Goal: Navigation & Orientation: Find specific page/section

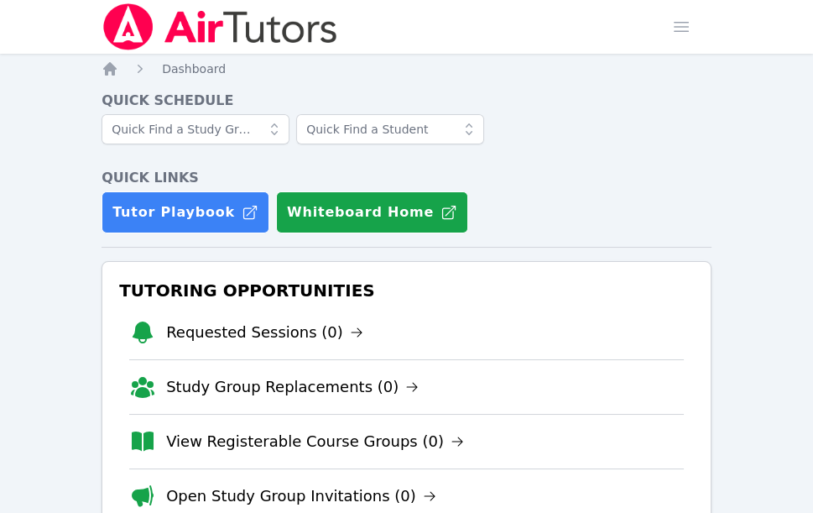
click at [667, 29] on span "button" at bounding box center [681, 26] width 37 height 37
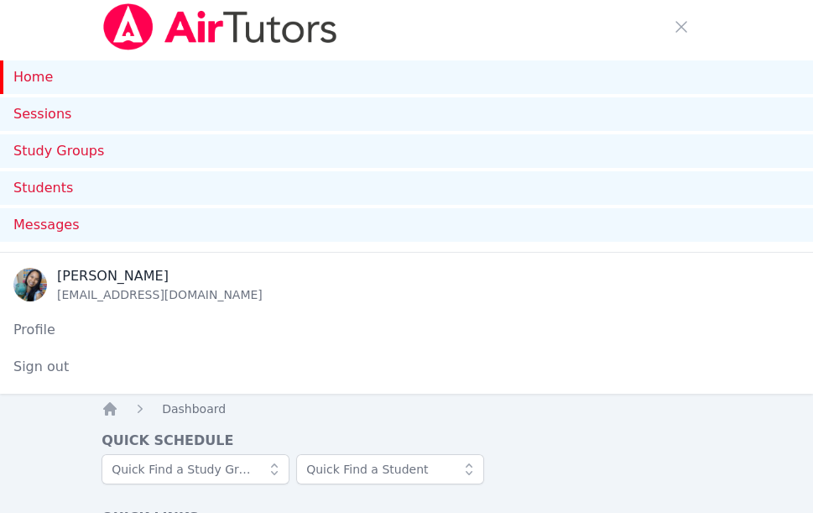
click at [27, 82] on link "Home" at bounding box center [406, 77] width 813 height 34
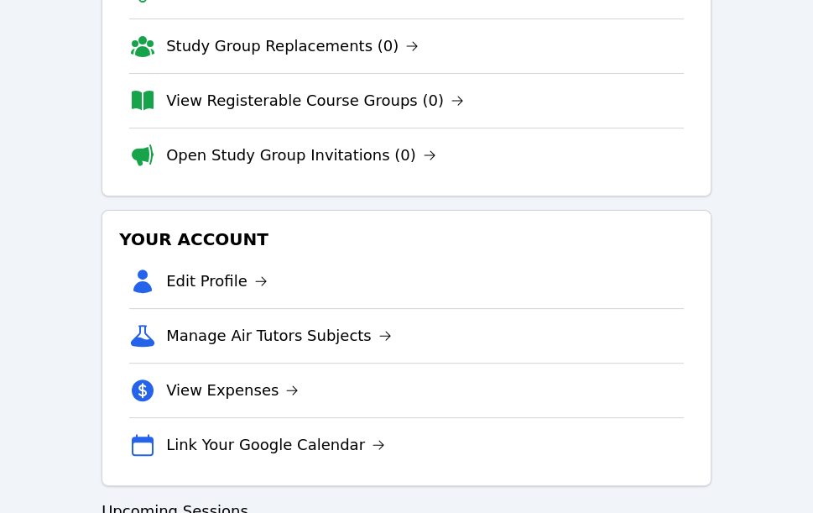
scroll to position [447, 0]
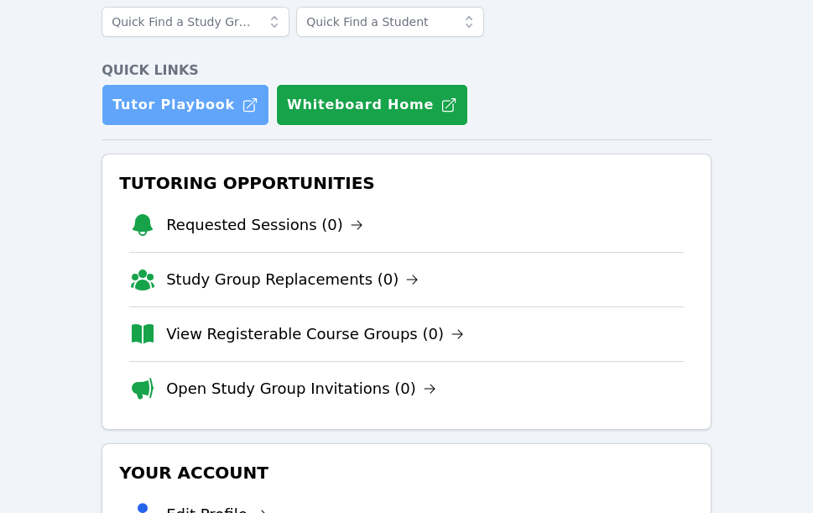
click at [154, 91] on link "Tutor Playbook" at bounding box center [186, 105] width 168 height 42
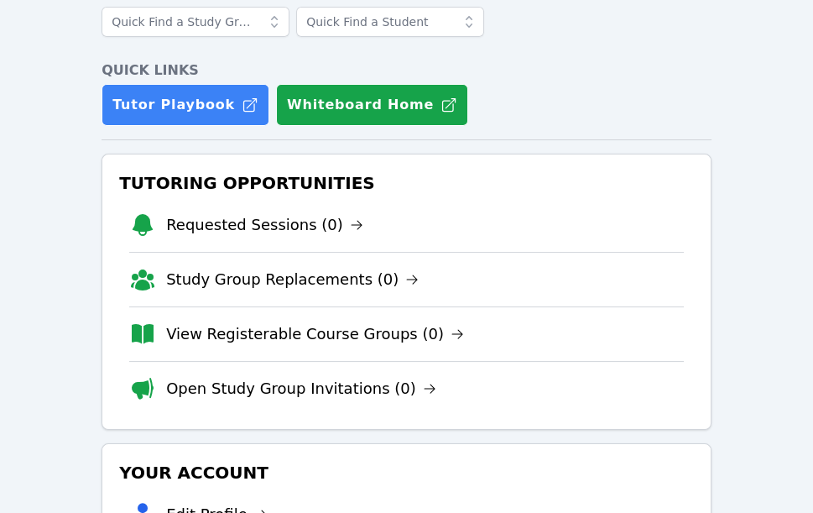
drag, startPoint x: 54, startPoint y: 210, endPoint x: 53, endPoint y: 198, distance: 11.8
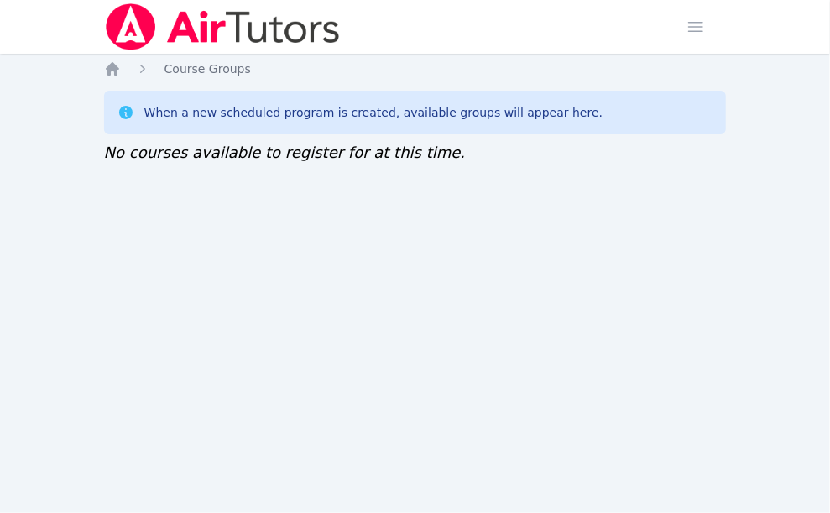
drag, startPoint x: 0, startPoint y: 0, endPoint x: 156, endPoint y: 200, distance: 253.5
click at [156, 200] on div "Home Sessions Study Groups Students Messages Open user menu Sokha Lee Open main…" at bounding box center [415, 256] width 830 height 513
